Goal: Task Accomplishment & Management: Complete application form

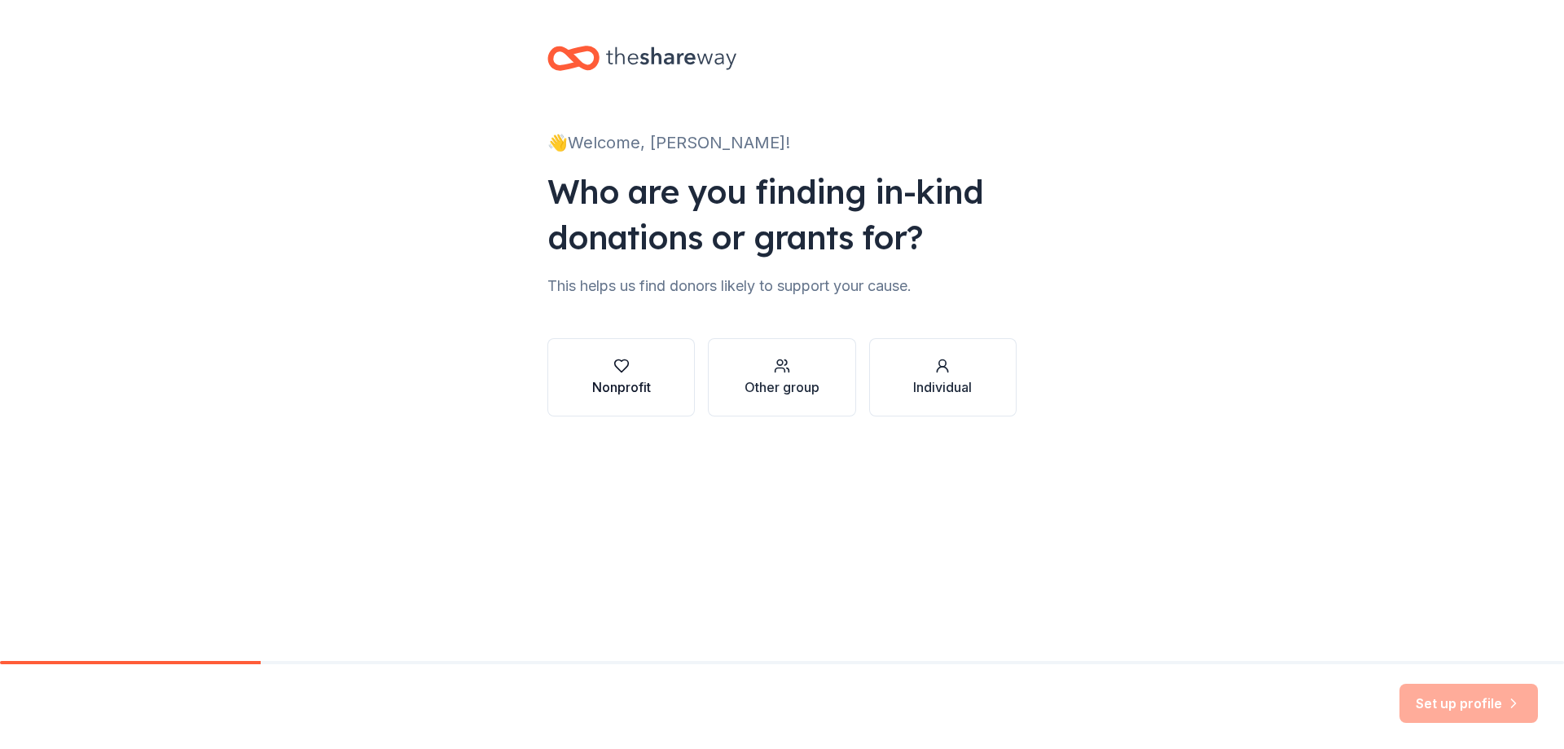
click at [617, 397] on button "Nonprofit" at bounding box center [620, 377] width 147 height 78
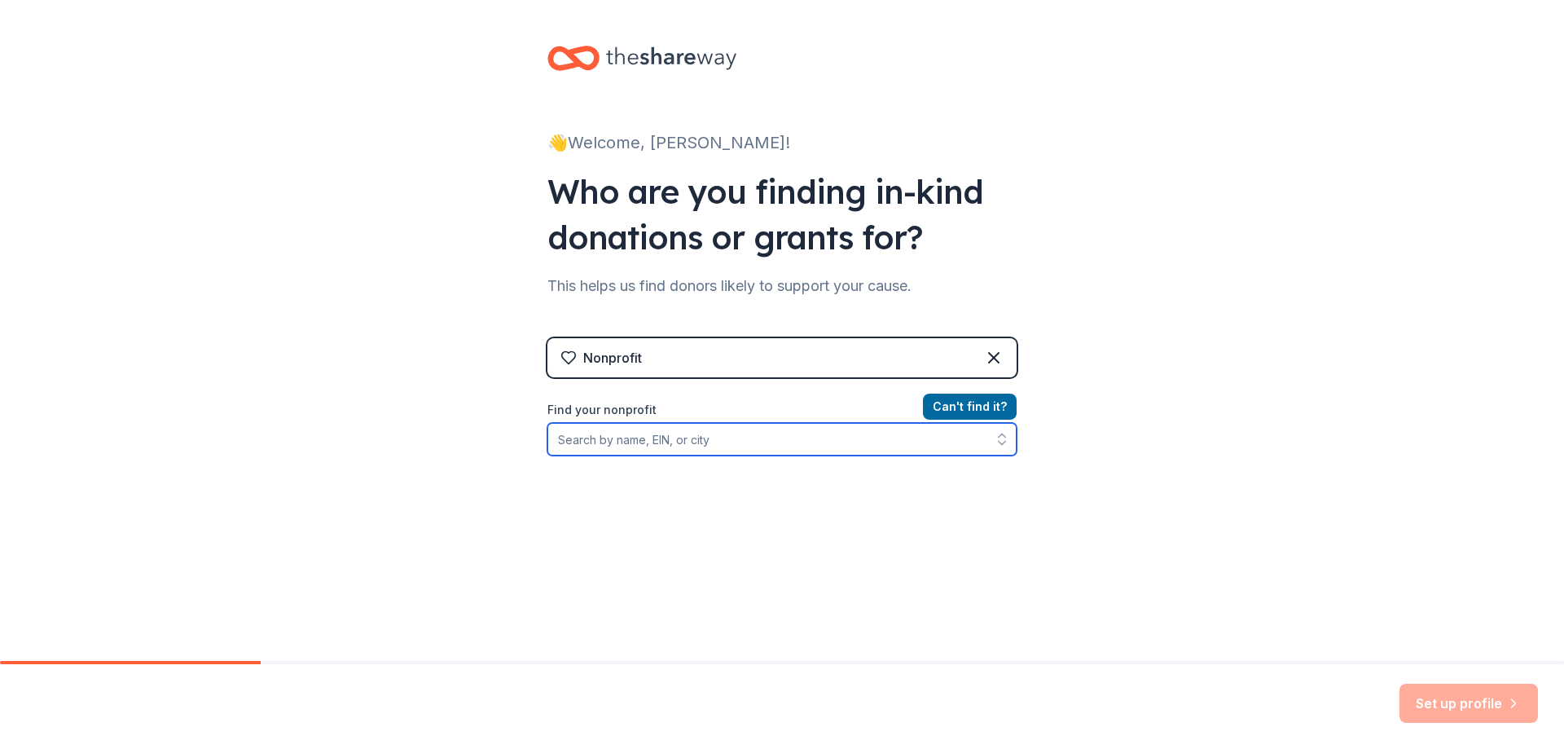
click at [670, 441] on input "Find your nonprofit" at bounding box center [781, 439] width 469 height 33
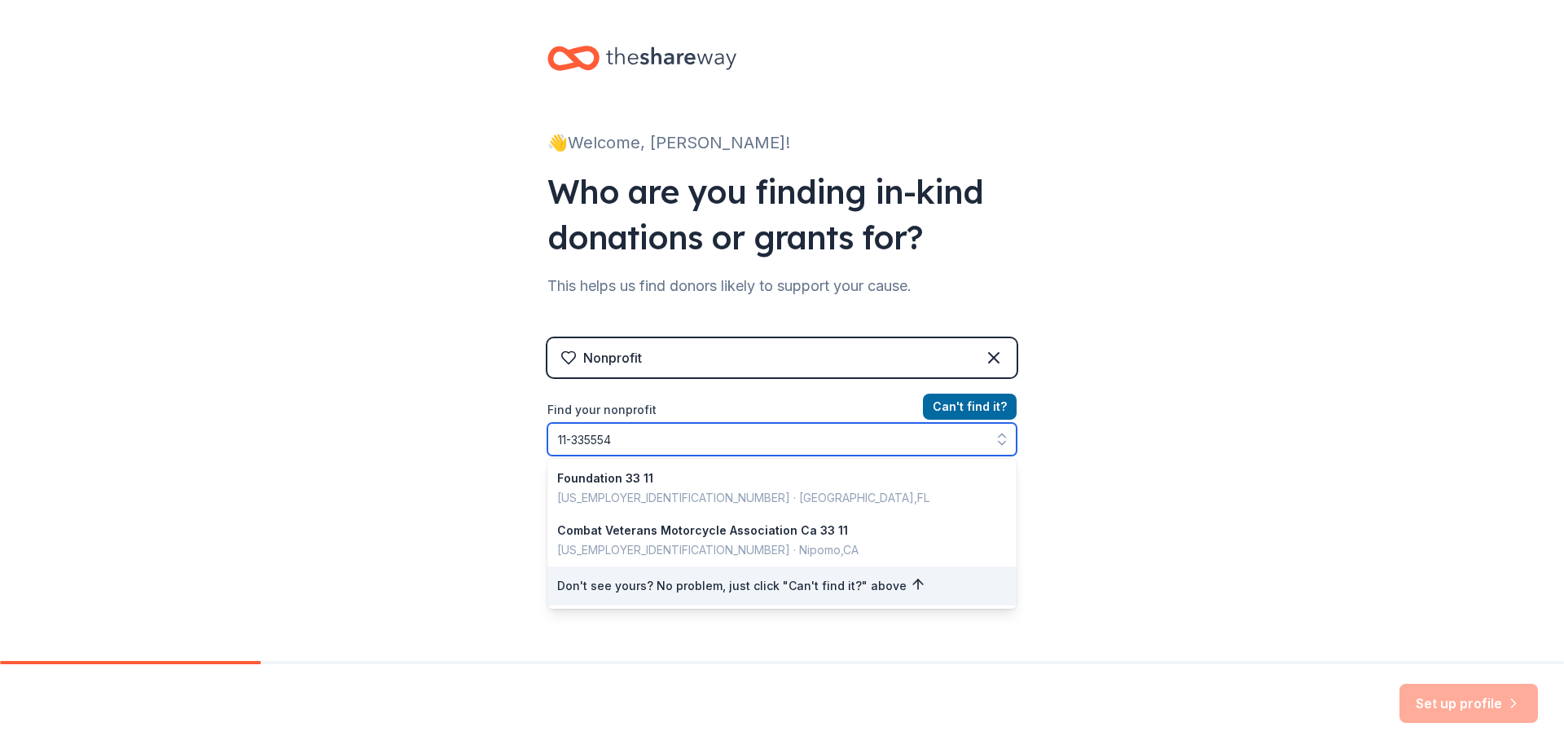
type input "[US_EMPLOYER_IDENTIFICATION_NUMBER]"
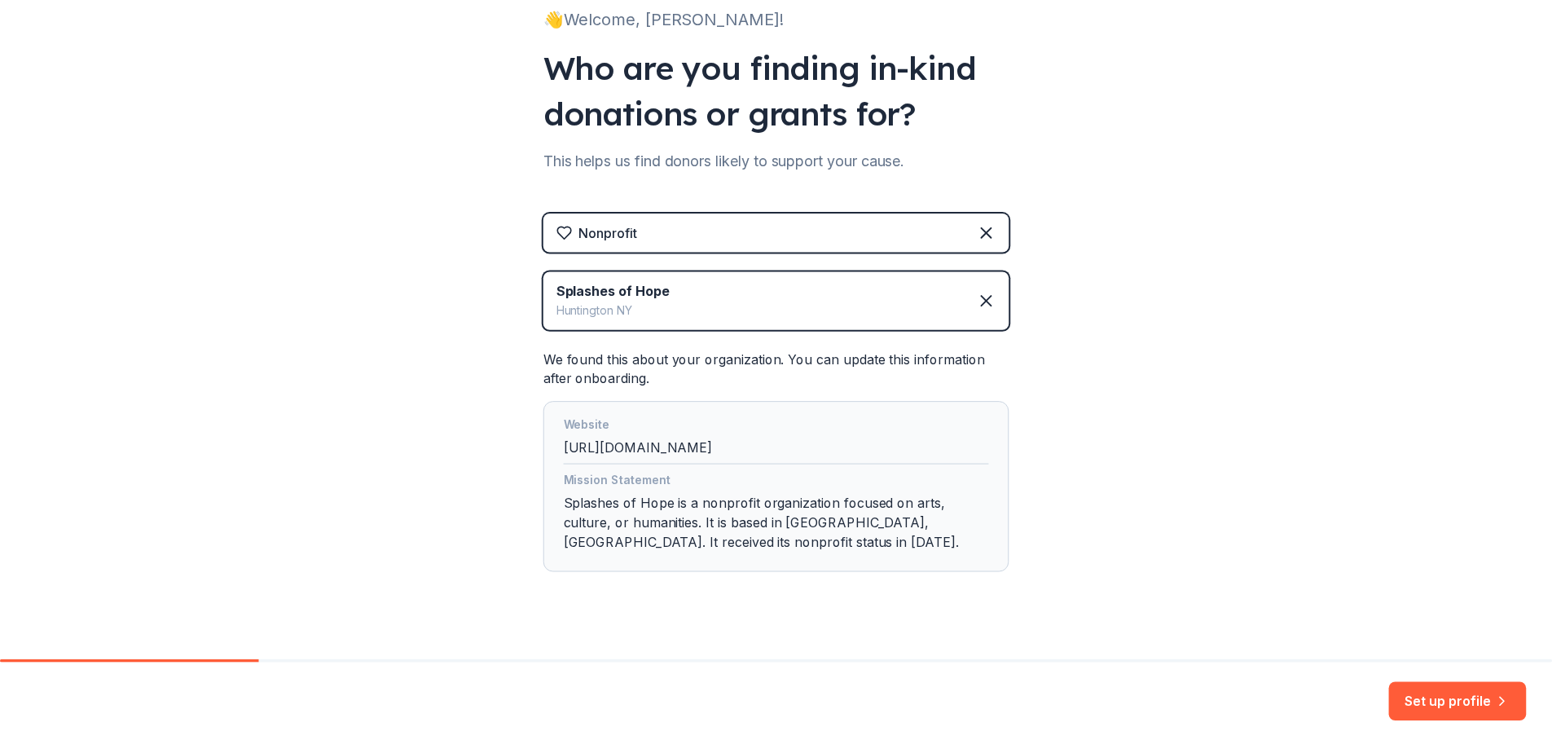
scroll to position [149, 0]
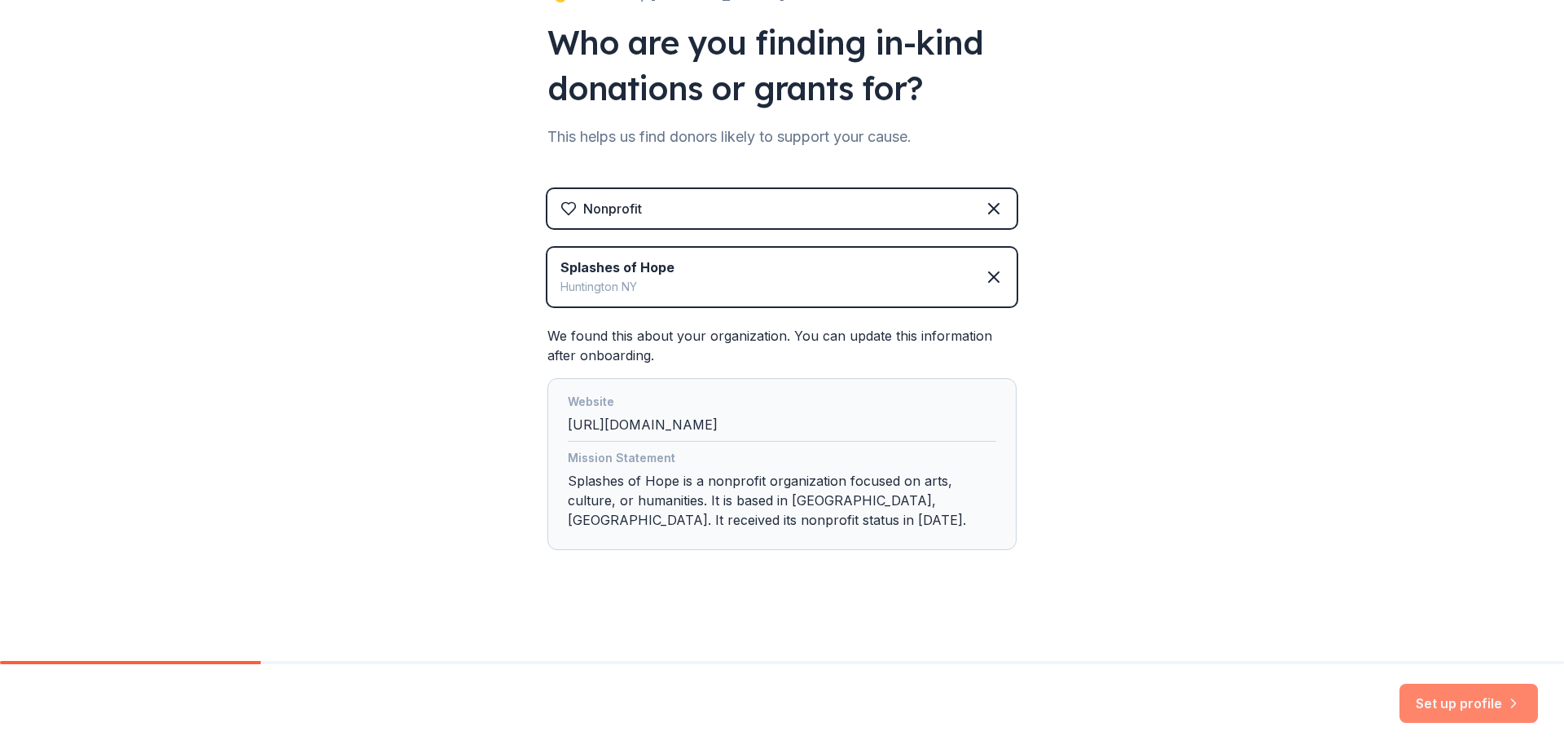
click at [1452, 701] on button "Set up profile" at bounding box center [1468, 702] width 138 height 39
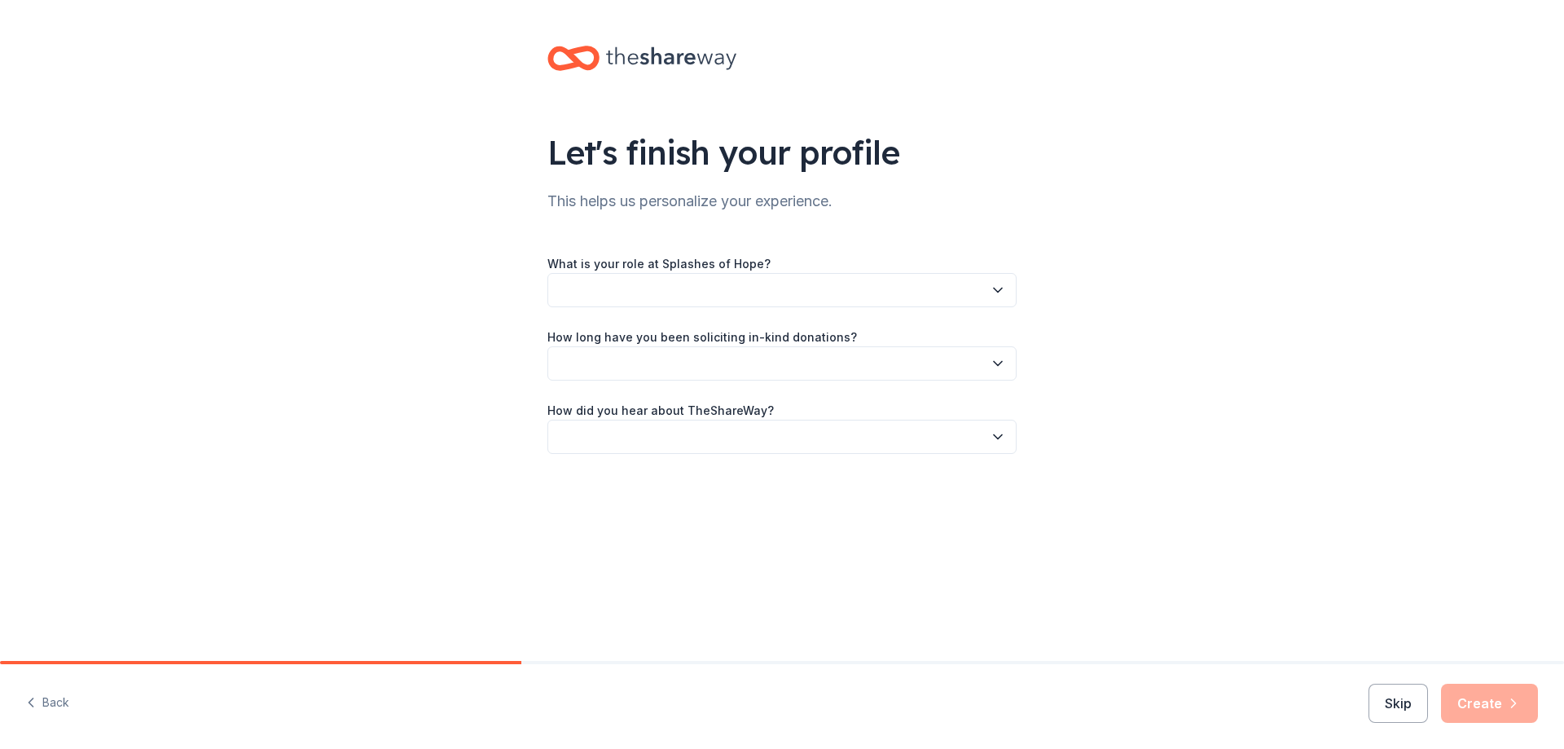
click at [692, 289] on button "button" at bounding box center [781, 290] width 469 height 34
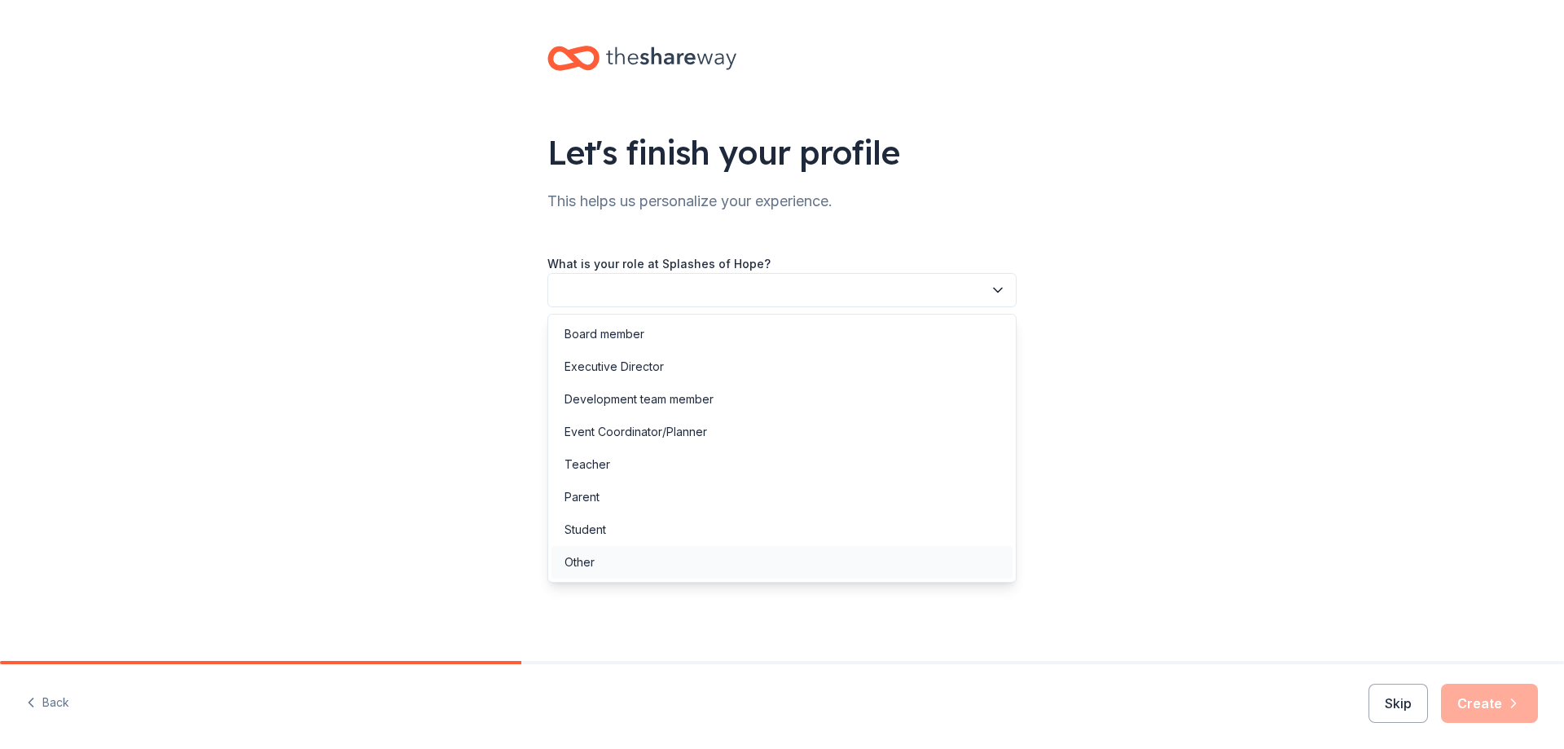
click at [608, 557] on div "Other" at bounding box center [781, 562] width 461 height 33
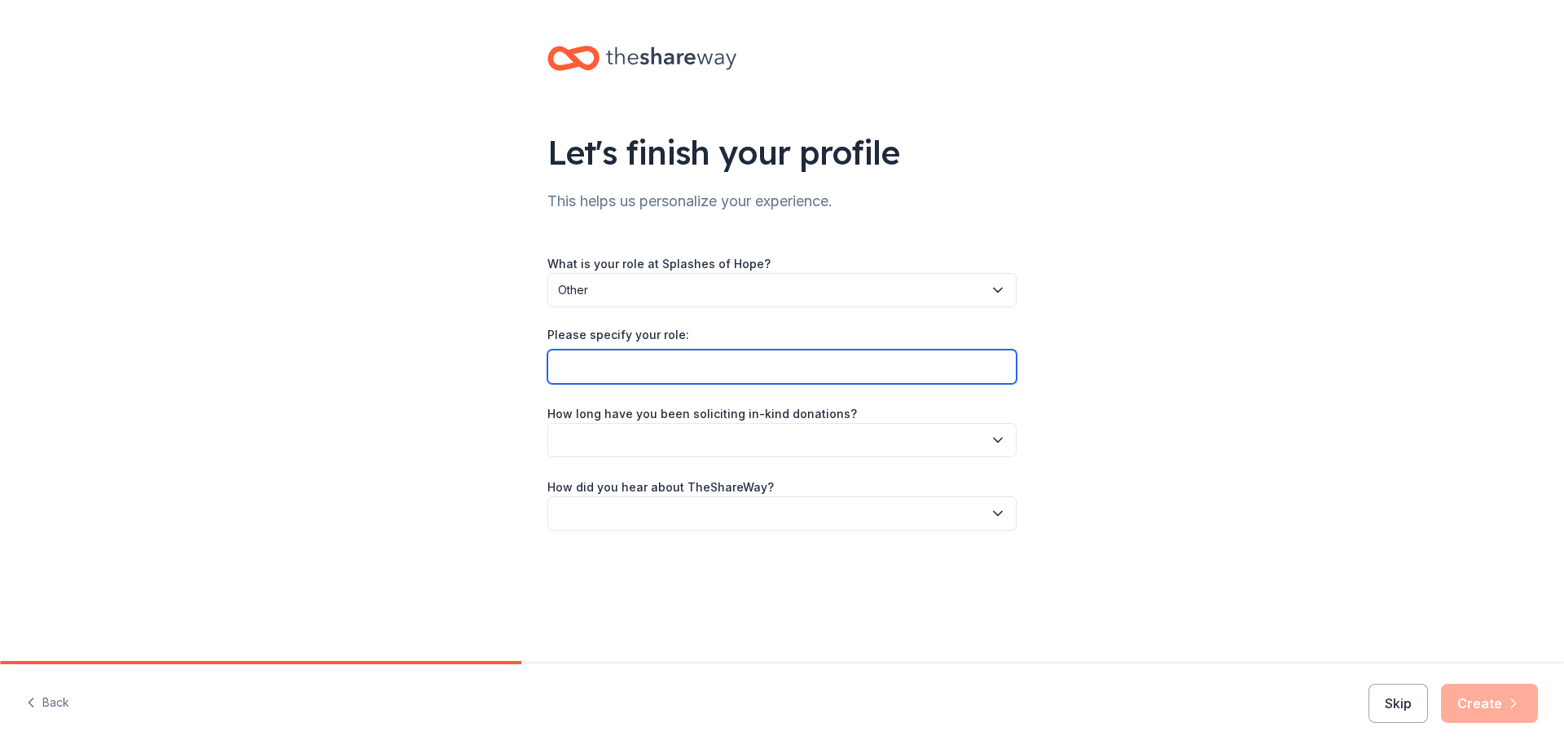
click at [614, 371] on input "Please specify your role:" at bounding box center [781, 366] width 469 height 34
type input "Office Manager"
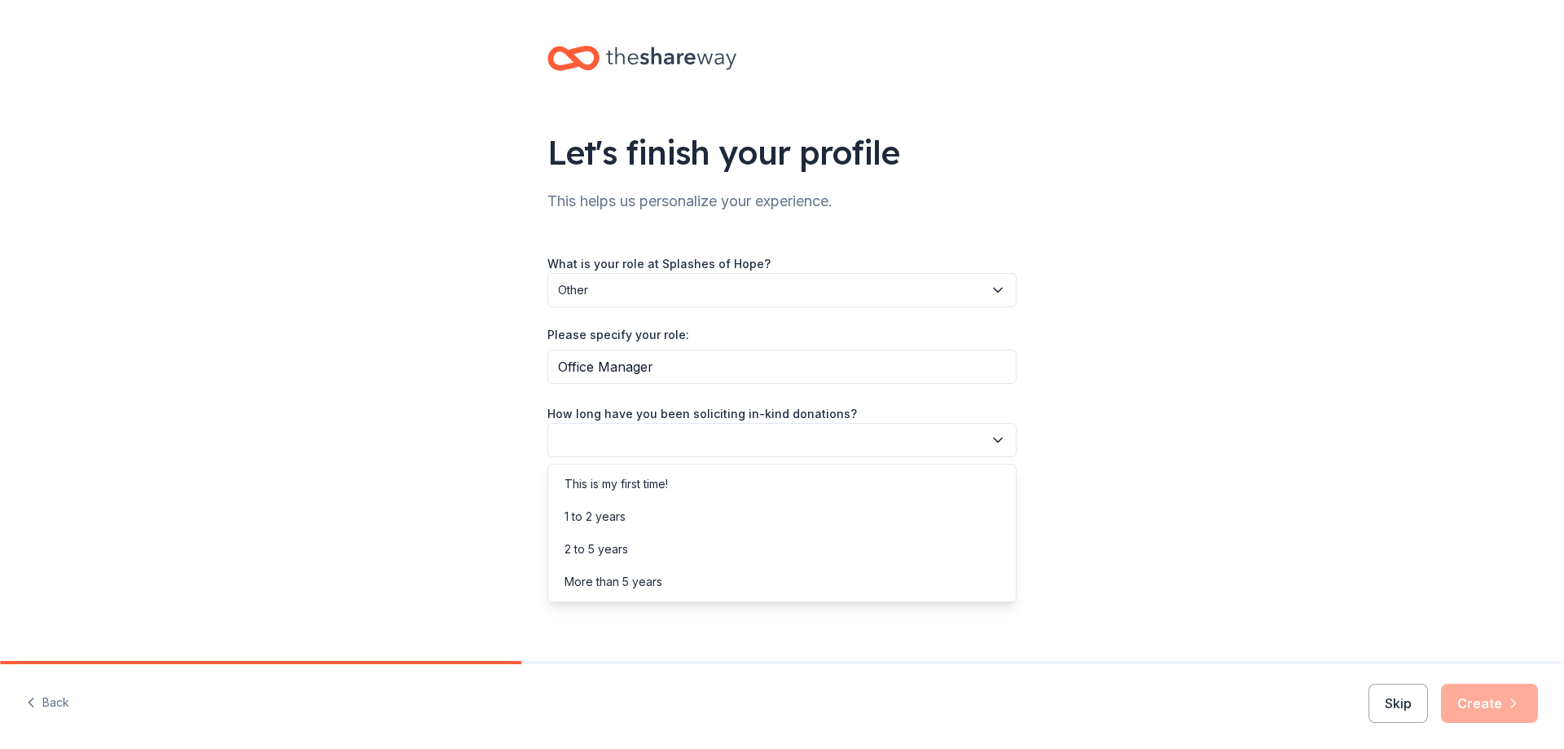
click at [995, 435] on icon "button" at bounding box center [998, 440] width 16 height 16
click at [925, 555] on div "2 to 5 years" at bounding box center [781, 549] width 461 height 33
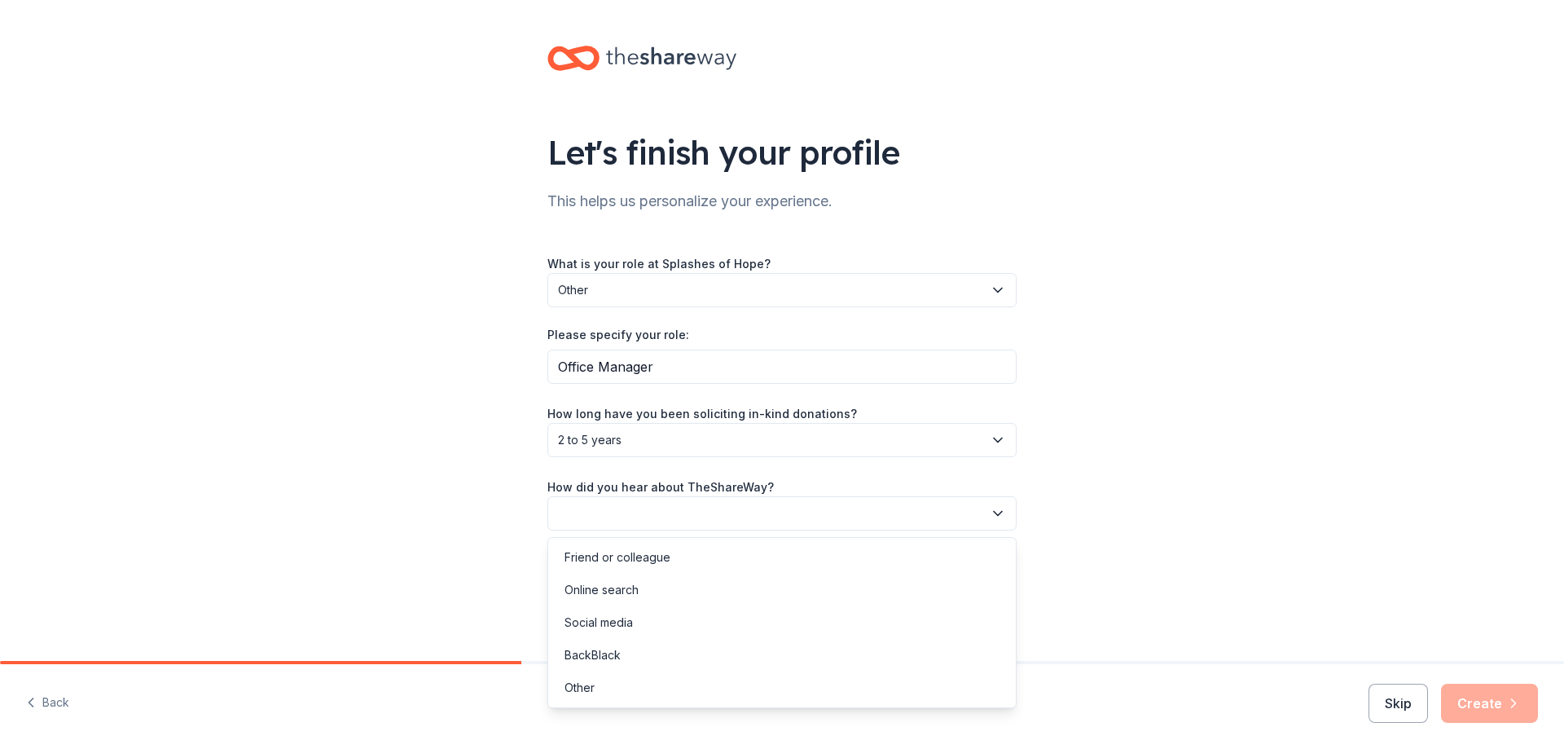
click at [861, 520] on button "button" at bounding box center [781, 513] width 469 height 34
click at [791, 596] on div "Online search" at bounding box center [781, 589] width 461 height 33
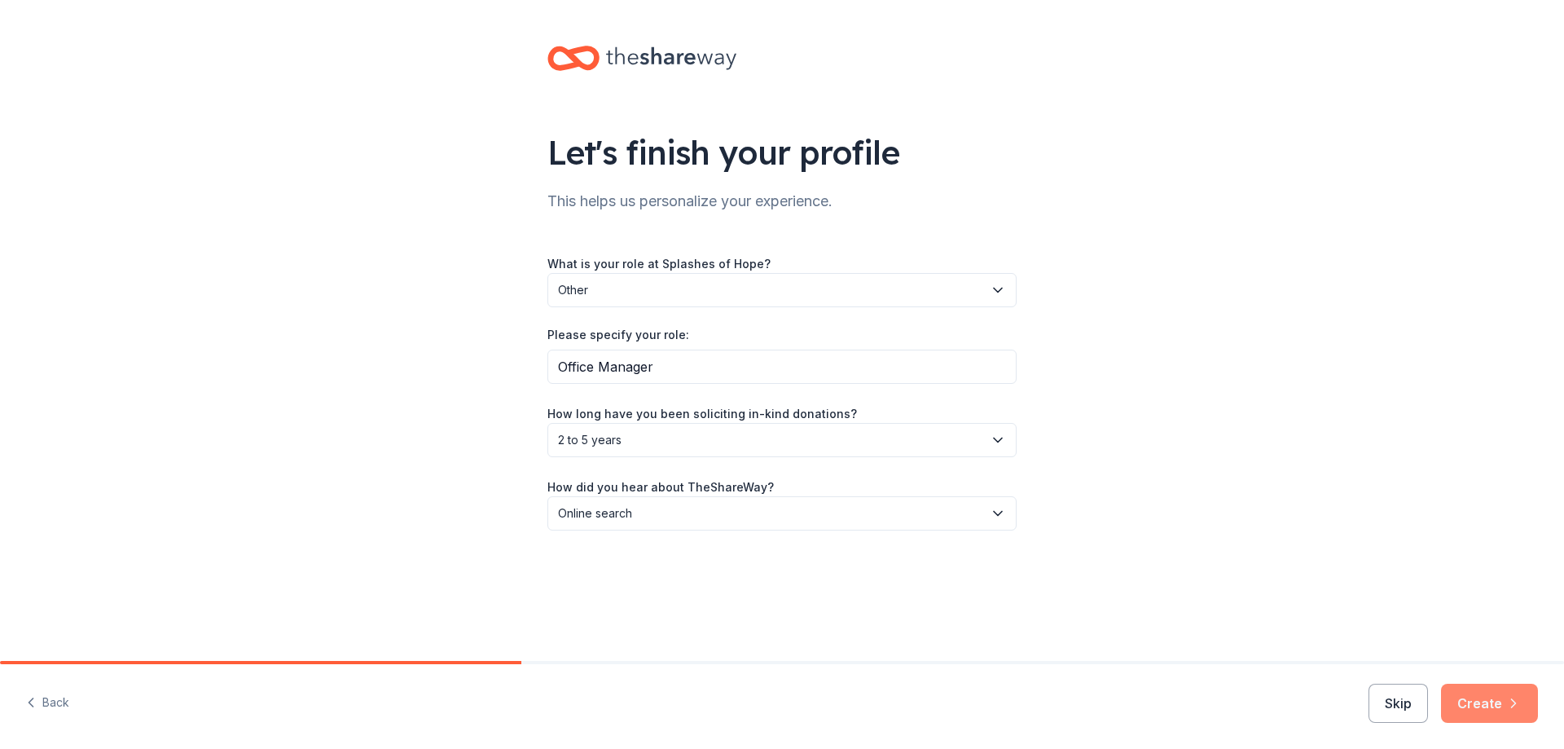
click at [1482, 701] on button "Create" at bounding box center [1489, 702] width 97 height 39
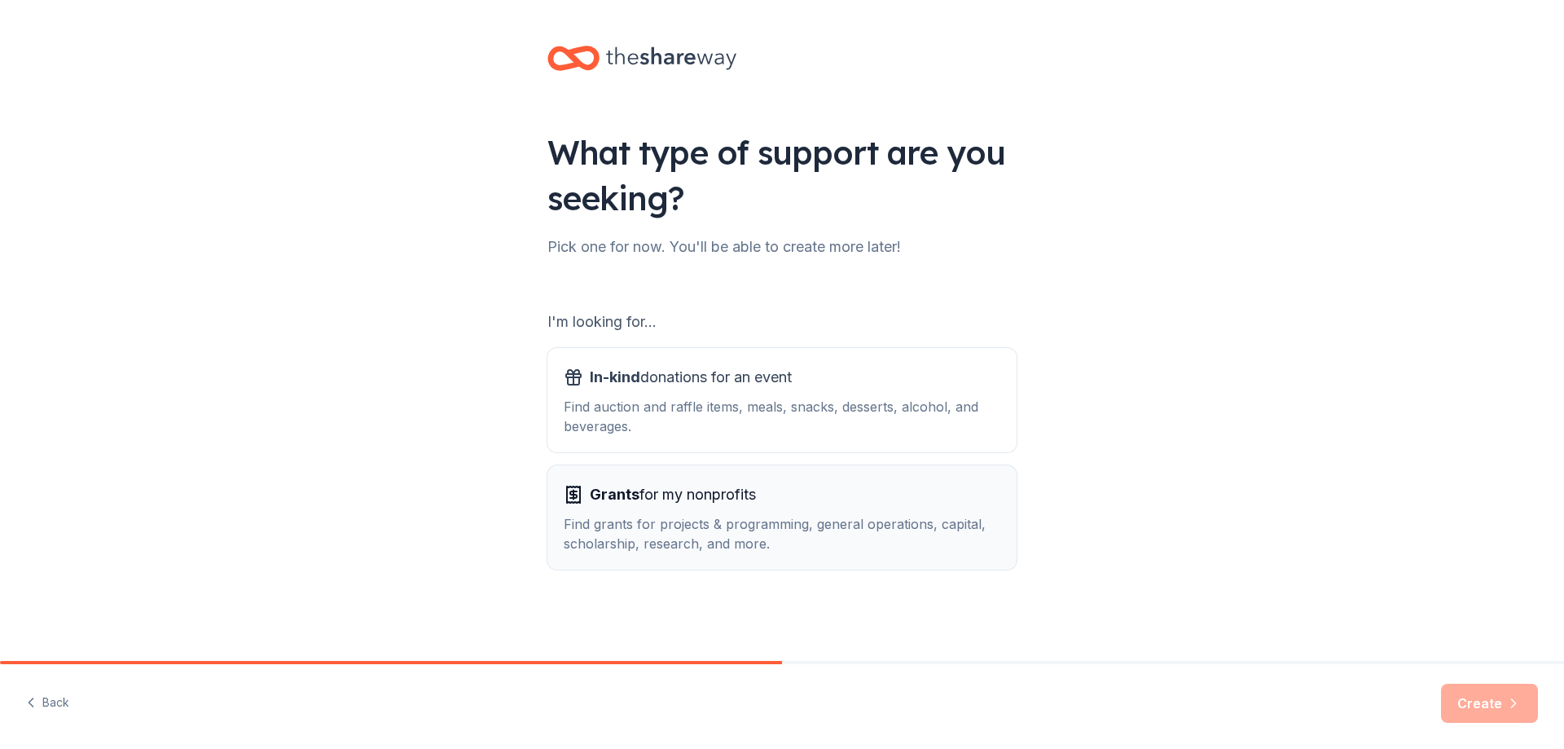
click at [726, 522] on div "Find grants for projects & programming, general operations, capital, scholarshi…" at bounding box center [782, 533] width 437 height 39
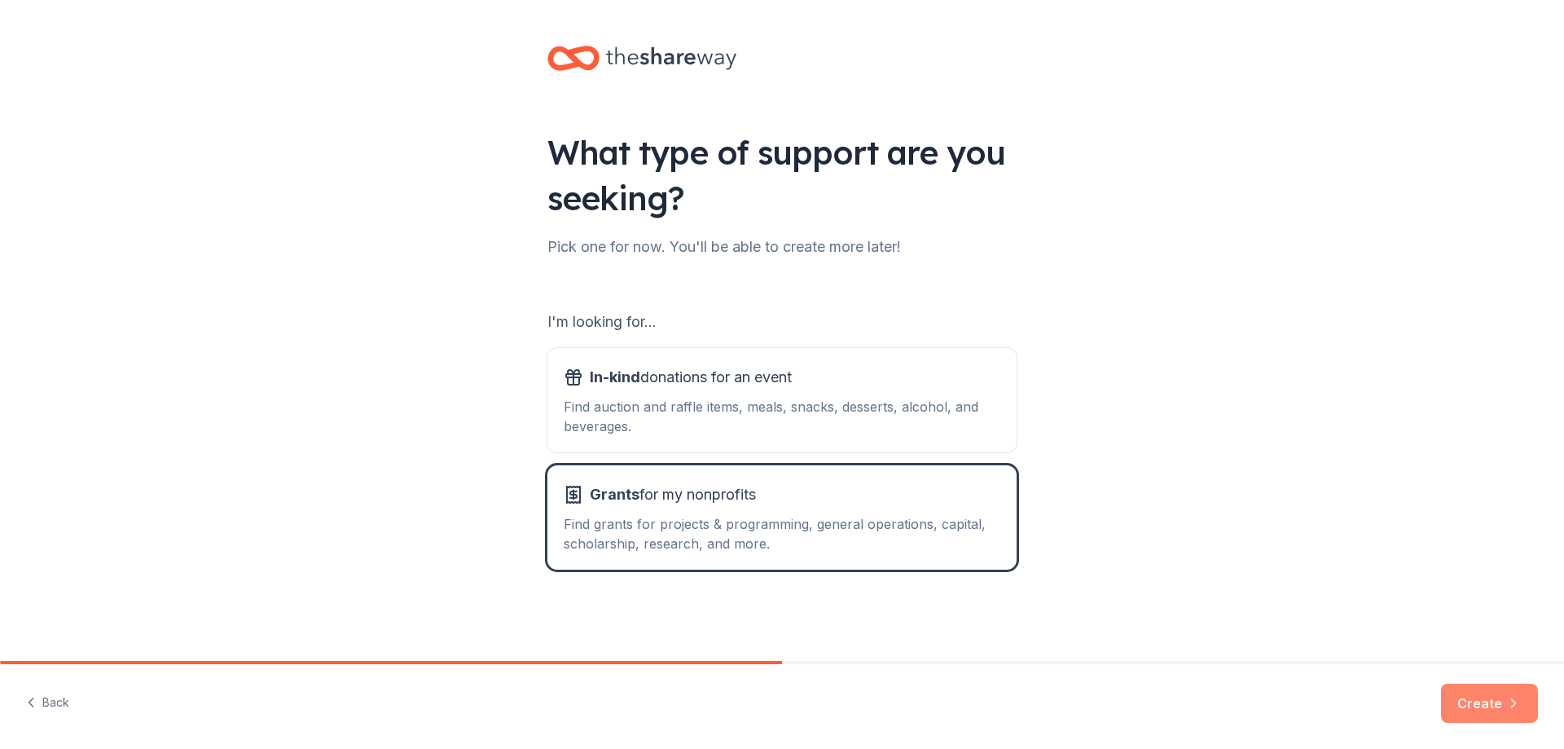
click at [1474, 708] on button "Create" at bounding box center [1489, 702] width 97 height 39
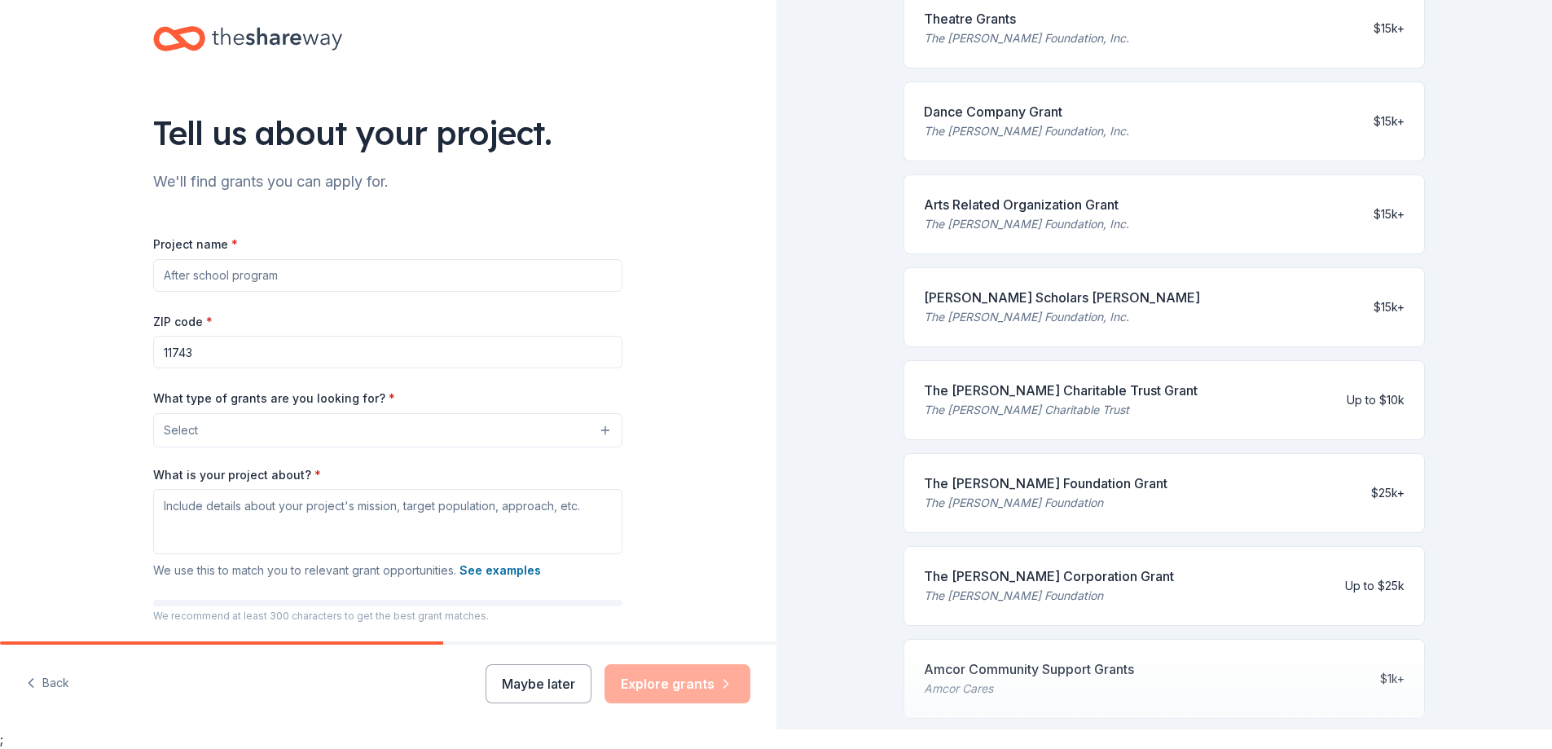
scroll to position [552, 0]
